Goal: Transaction & Acquisition: Purchase product/service

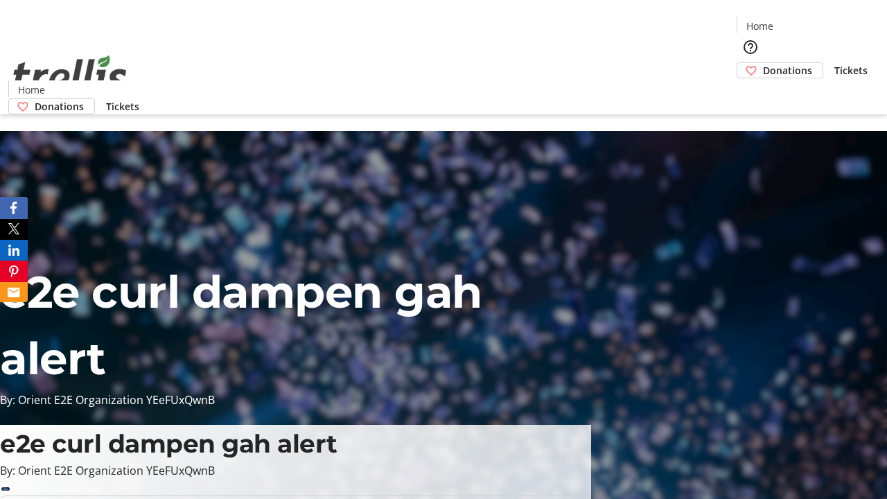
click at [834, 63] on span "Tickets" at bounding box center [850, 70] width 33 height 15
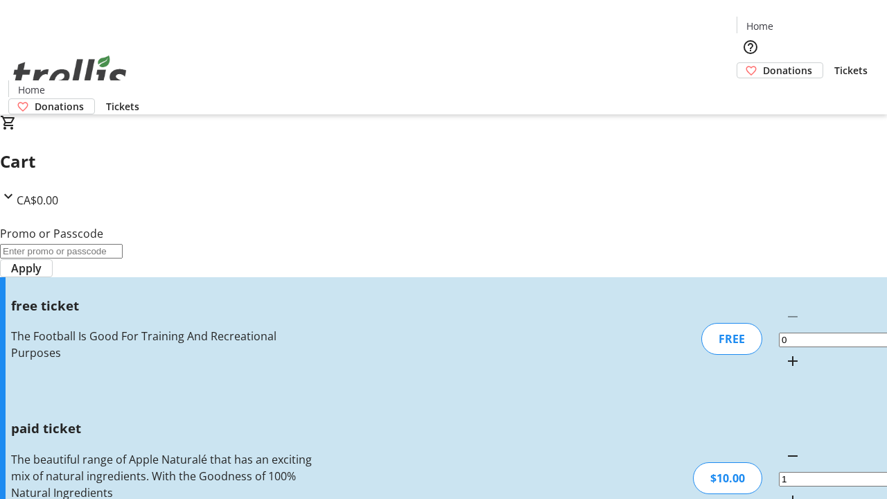
type input "FREE"
